Goal: Information Seeking & Learning: Learn about a topic

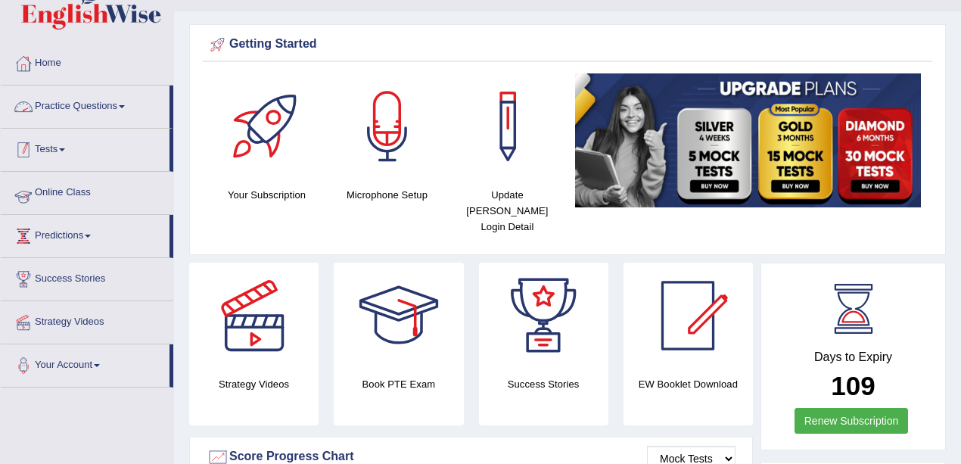
scroll to position [50, 0]
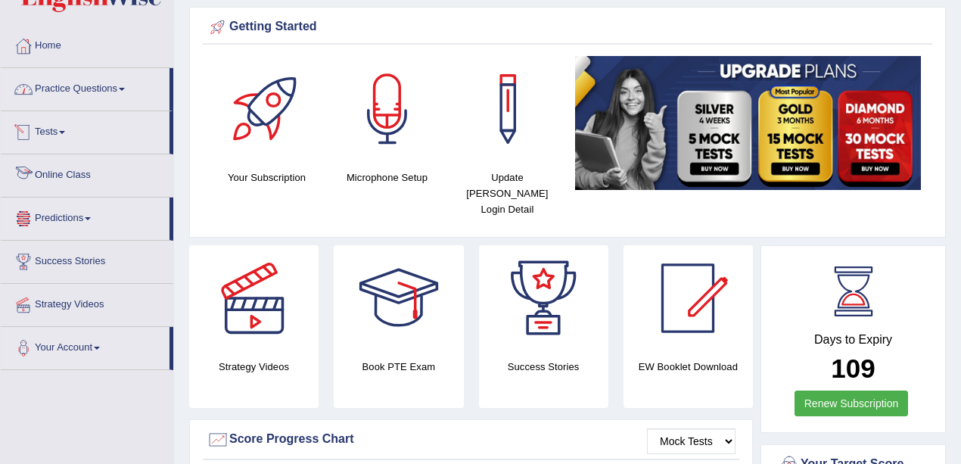
click at [65, 85] on link "Practice Questions" at bounding box center [85, 87] width 169 height 38
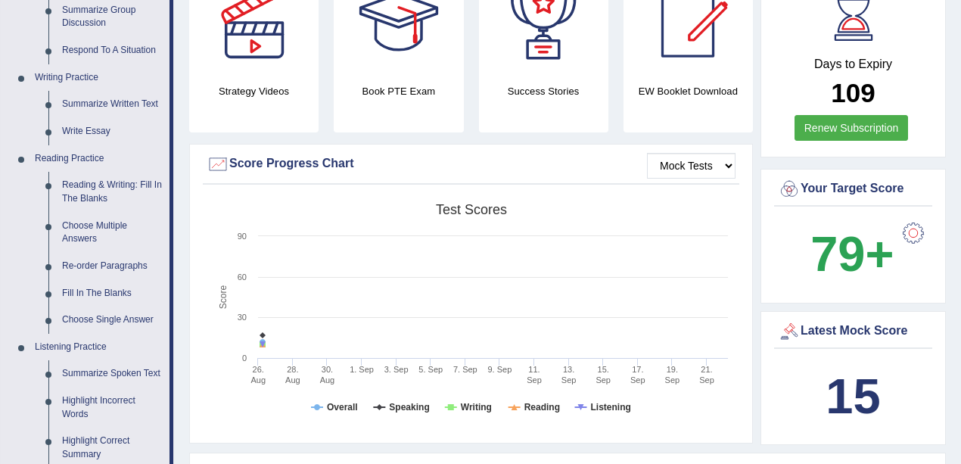
scroll to position [403, 0]
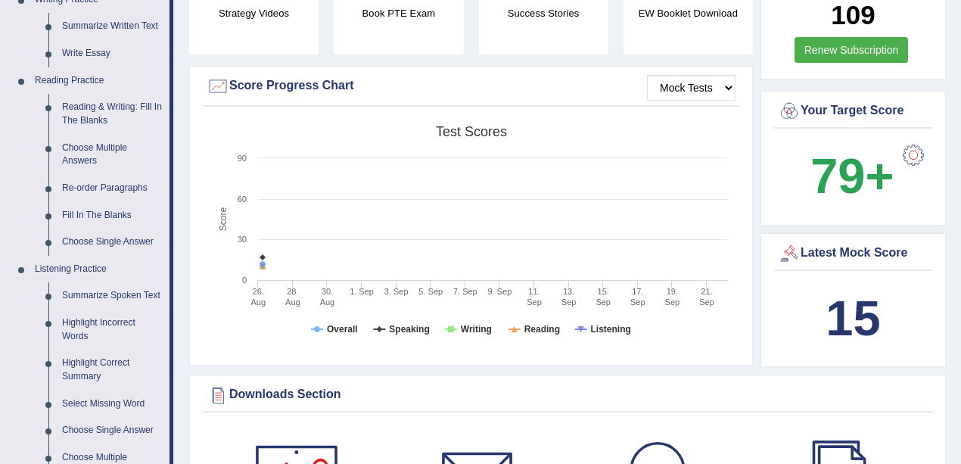
click at [103, 290] on link "Summarize Spoken Text" at bounding box center [112, 295] width 114 height 27
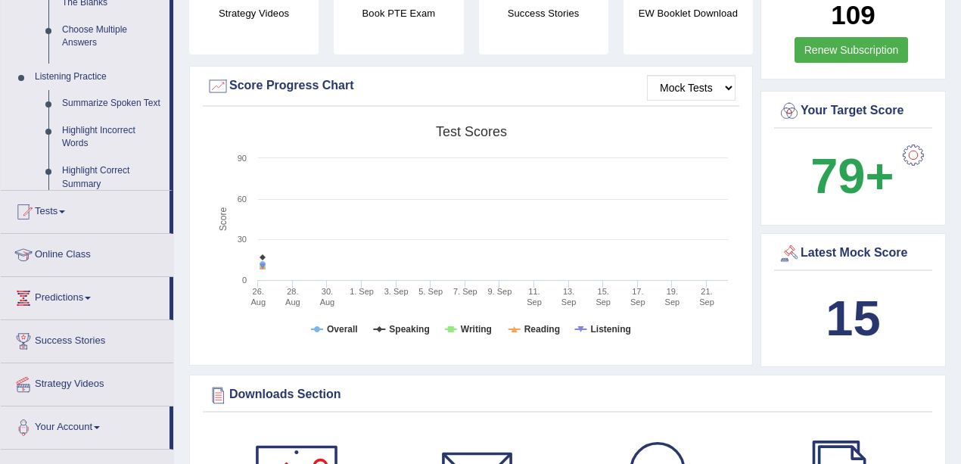
scroll to position [181, 0]
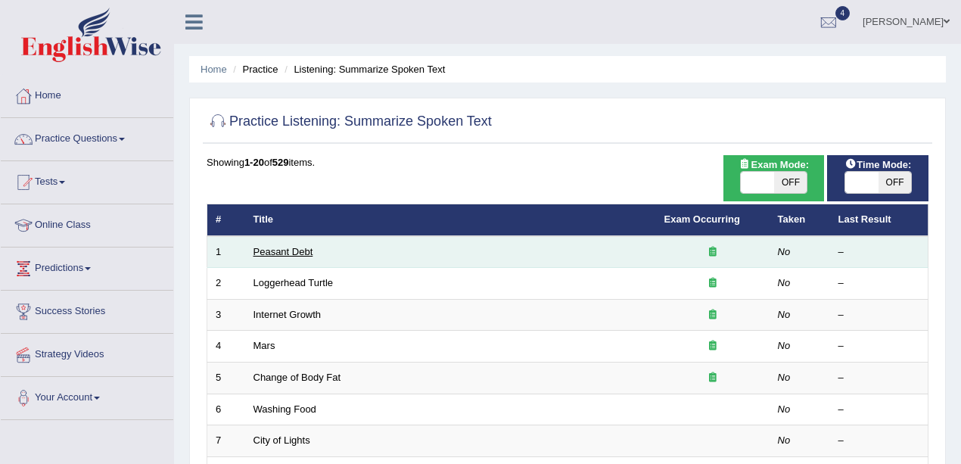
click at [281, 252] on link "Peasant Debt" at bounding box center [283, 251] width 60 height 11
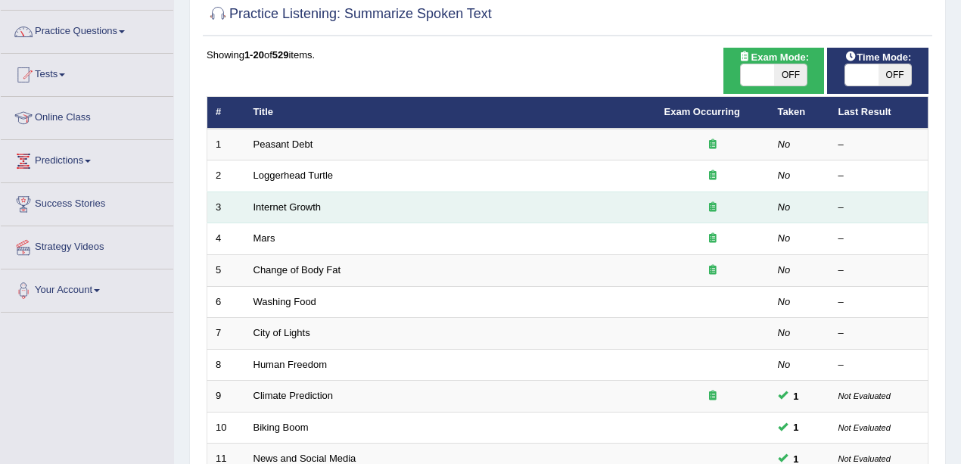
scroll to position [145, 0]
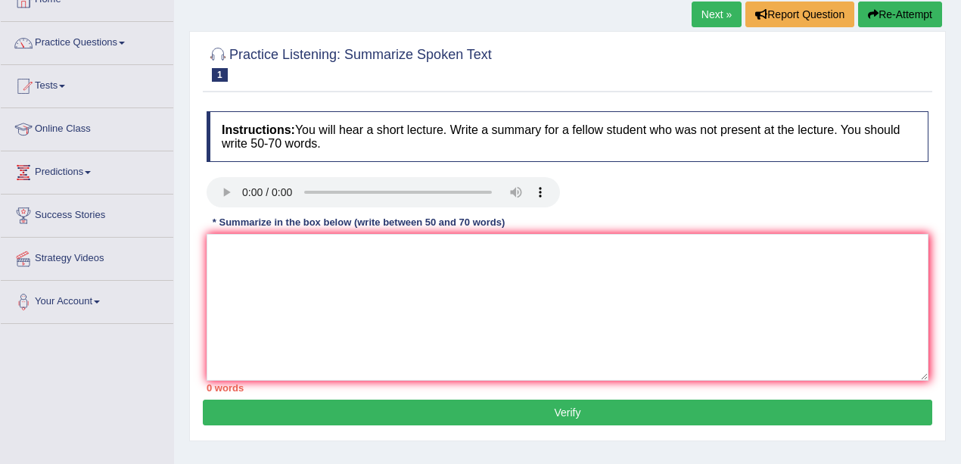
scroll to position [201, 0]
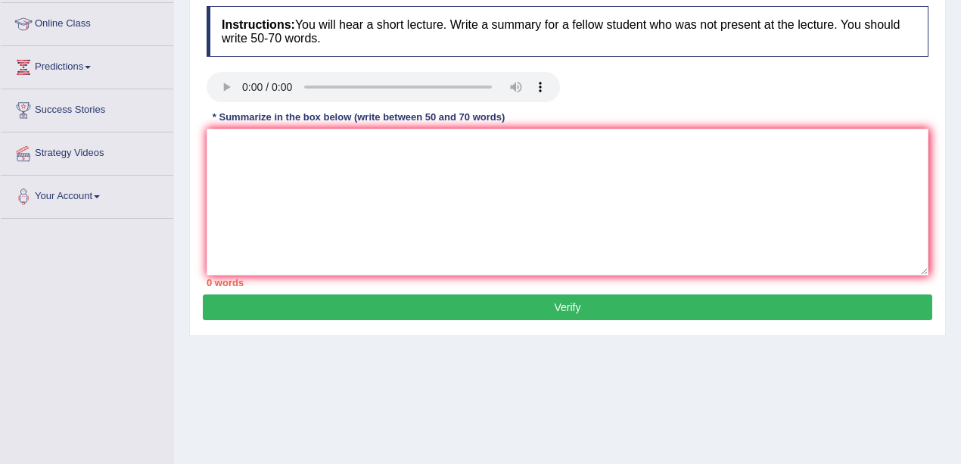
click at [858, 427] on div "Home Practice Listening: Summarize Spoken Text Peasant Debt Next » Report Quest…" at bounding box center [567, 177] width 787 height 756
